Goal: Task Accomplishment & Management: Complete application form

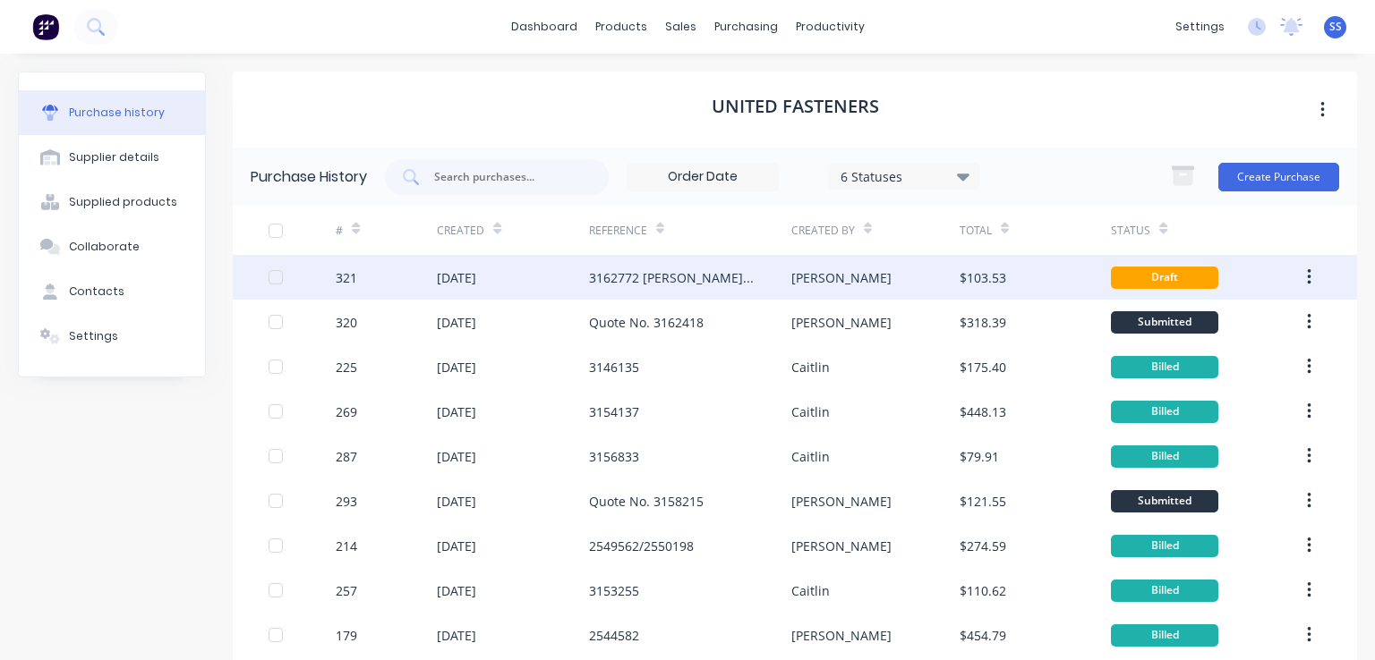
click at [839, 288] on div "[PERSON_NAME]" at bounding box center [875, 277] width 168 height 45
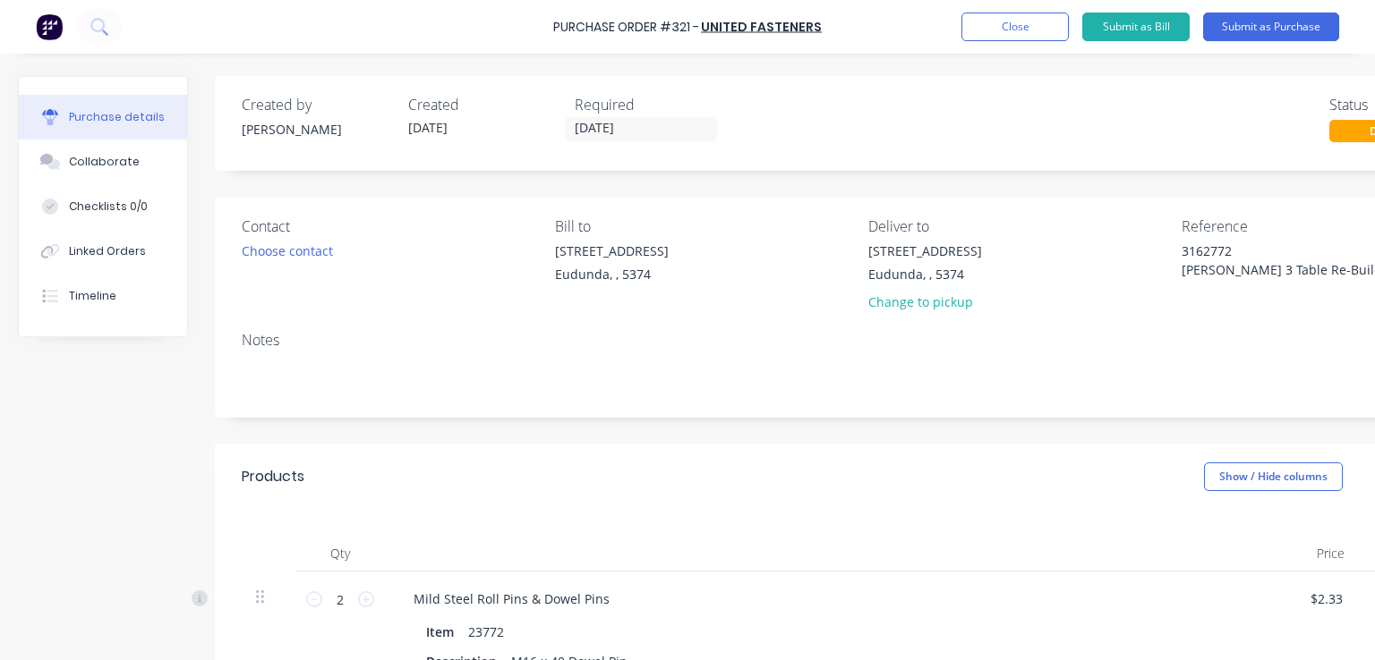
type textarea "x"
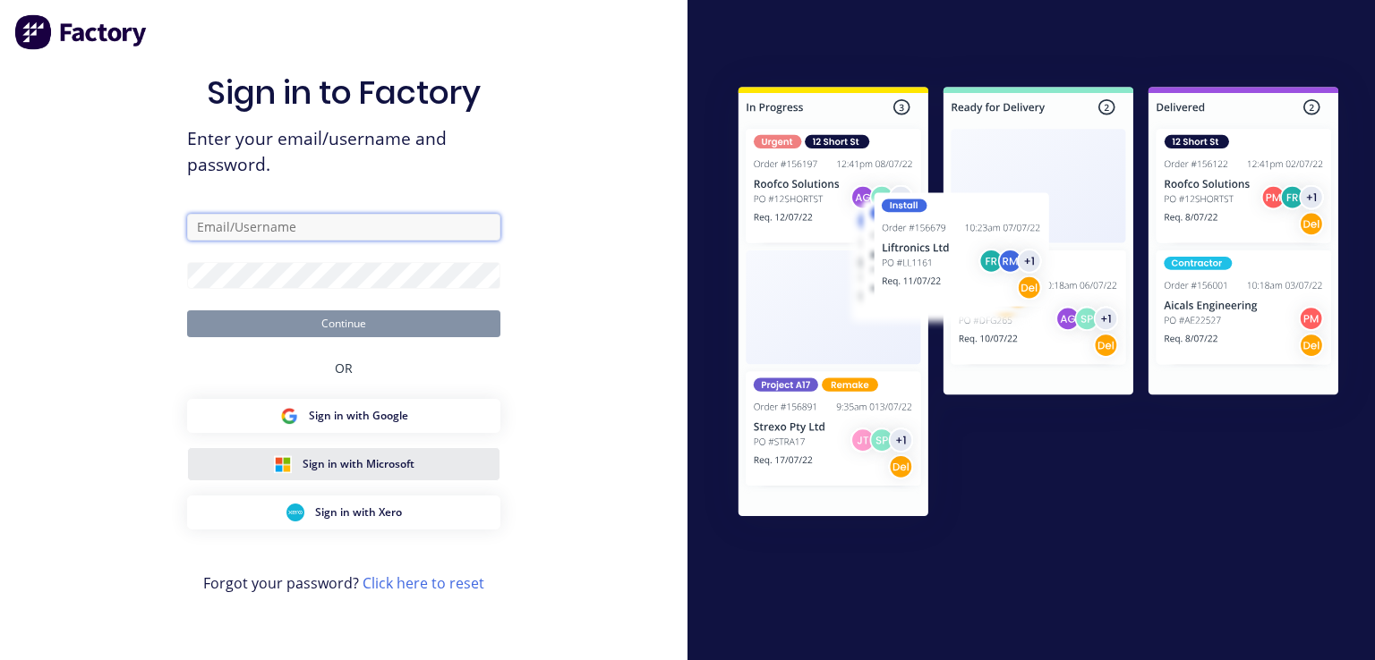
type input "[PERSON_NAME][EMAIL_ADDRESS][PERSON_NAME][DOMAIN_NAME]"
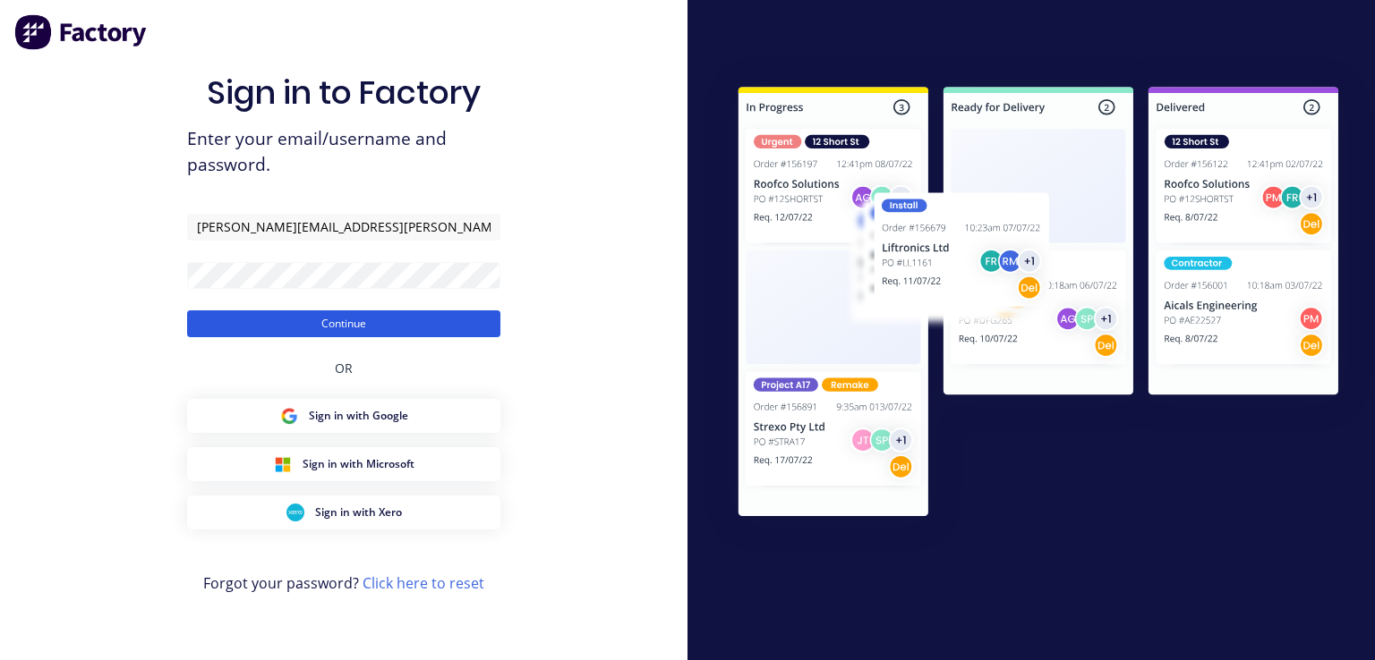
click at [329, 320] on button "Continue" at bounding box center [343, 324] width 313 height 27
